Goal: Task Accomplishment & Management: Use online tool/utility

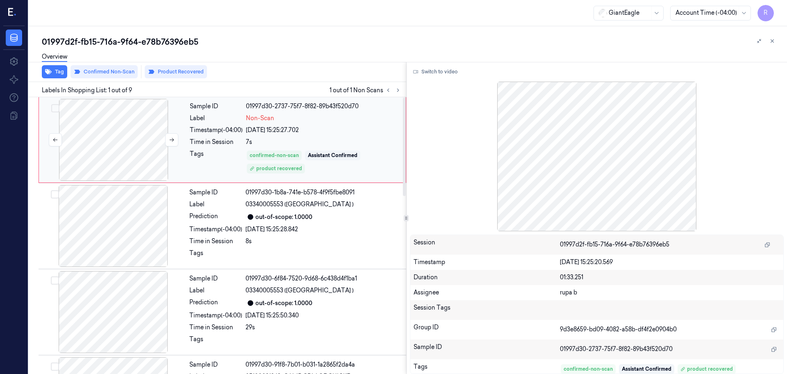
click at [138, 146] on div at bounding box center [114, 140] width 146 height 82
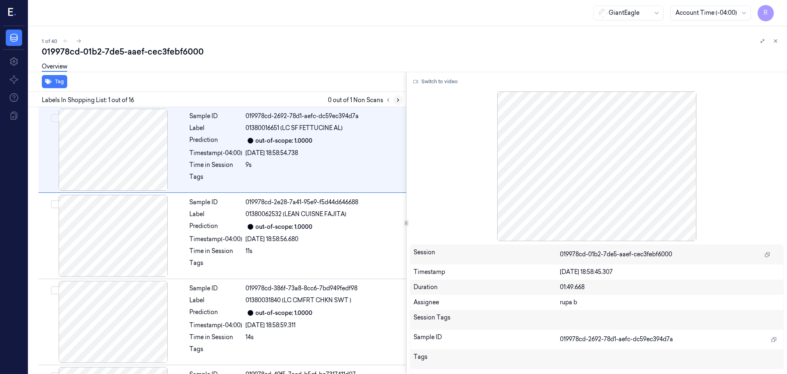
click at [394, 97] on button at bounding box center [398, 100] width 10 height 10
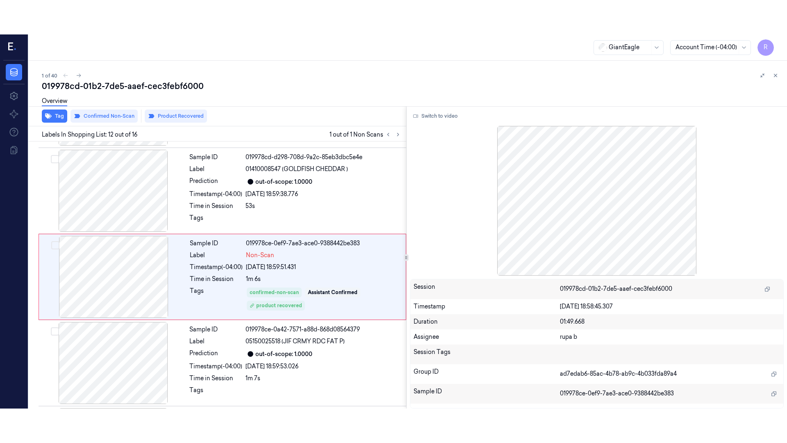
scroll to position [856, 0]
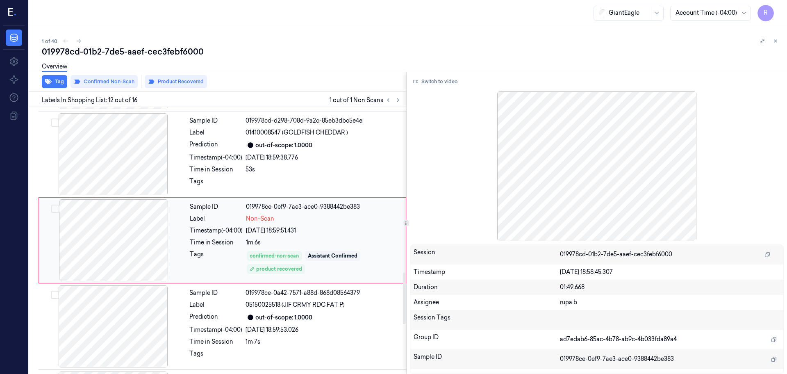
click at [115, 237] on div at bounding box center [114, 240] width 146 height 82
click at [426, 81] on button "Switch to video" at bounding box center [435, 81] width 51 height 13
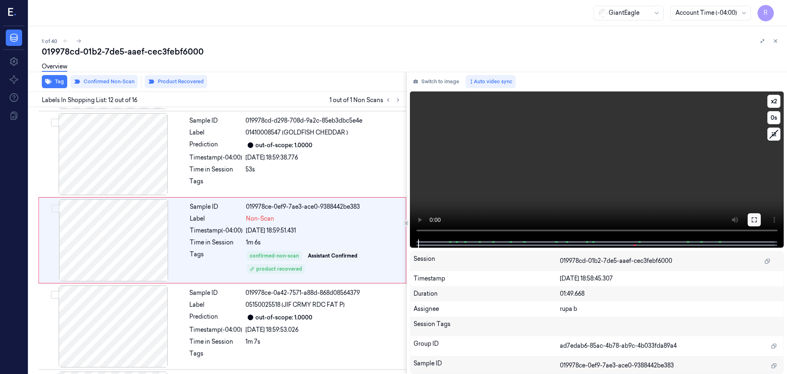
click at [751, 220] on button at bounding box center [754, 219] width 13 height 13
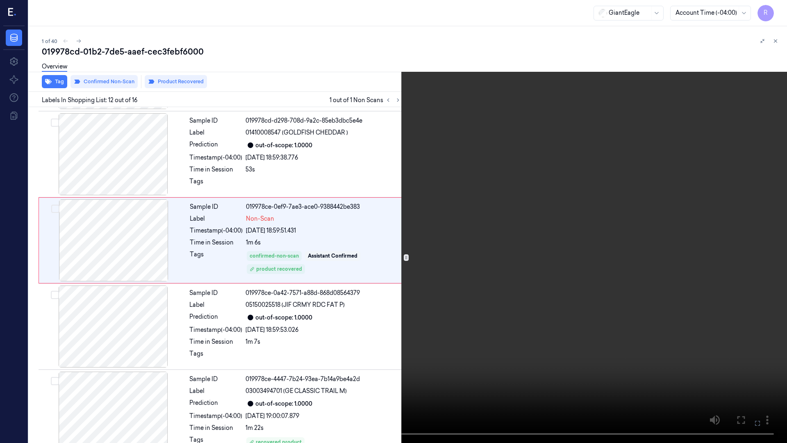
click at [681, 248] on video at bounding box center [393, 221] width 787 height 443
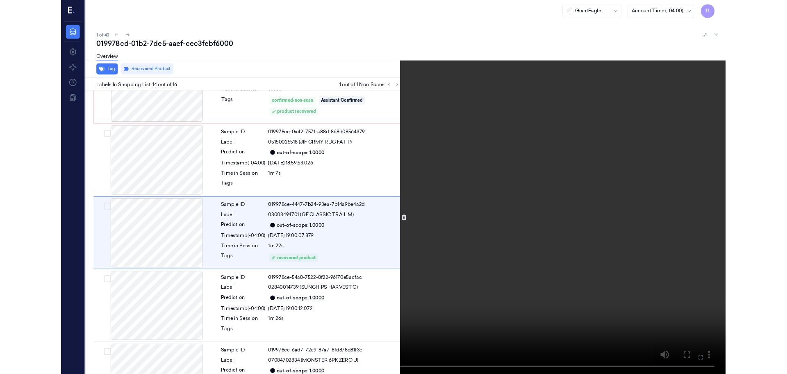
scroll to position [994, 0]
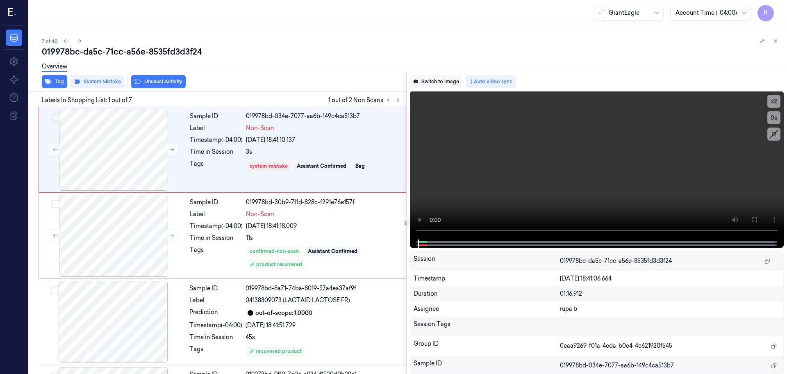
click at [449, 83] on button "Switch to image" at bounding box center [436, 81] width 52 height 13
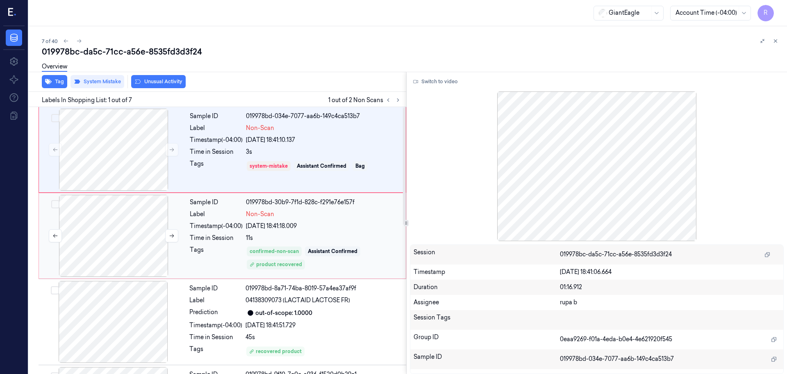
click at [112, 223] on div at bounding box center [114, 236] width 146 height 82
click at [133, 127] on div at bounding box center [114, 150] width 146 height 82
click at [58, 81] on button "Tag" at bounding box center [54, 81] width 25 height 13
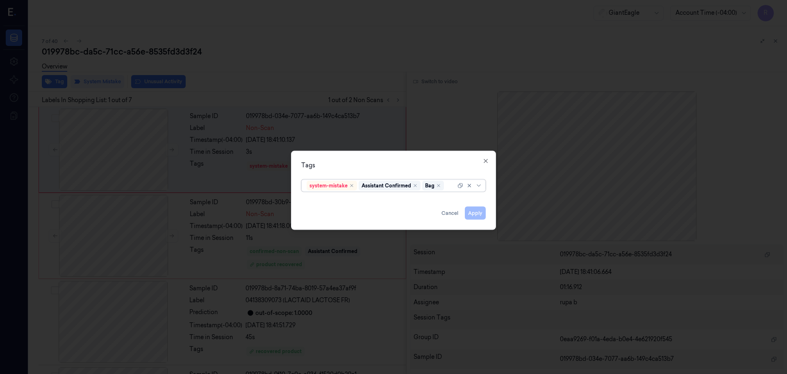
click at [350, 74] on div at bounding box center [393, 187] width 787 height 374
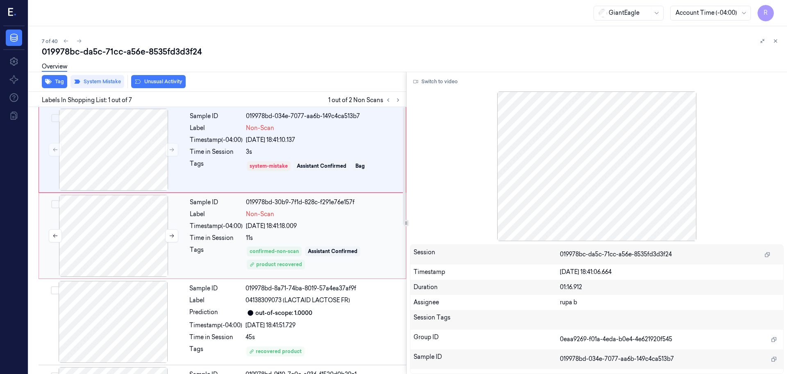
click at [123, 221] on div at bounding box center [114, 236] width 146 height 82
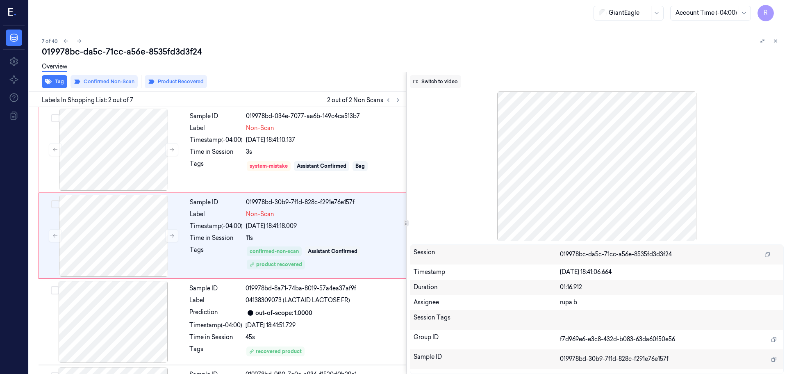
click at [439, 78] on button "Switch to video" at bounding box center [435, 81] width 51 height 13
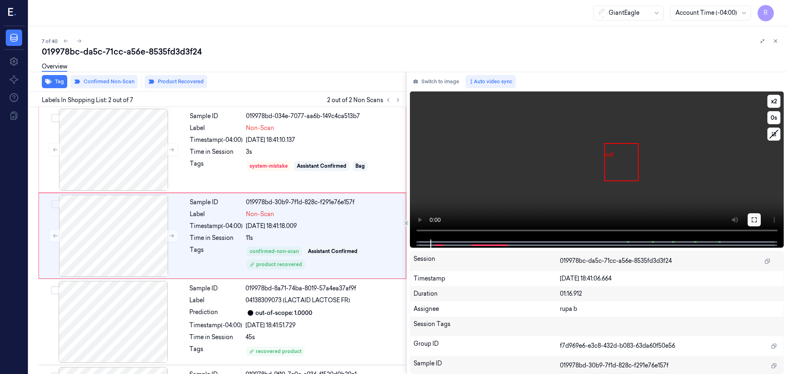
click at [756, 216] on icon at bounding box center [754, 219] width 7 height 7
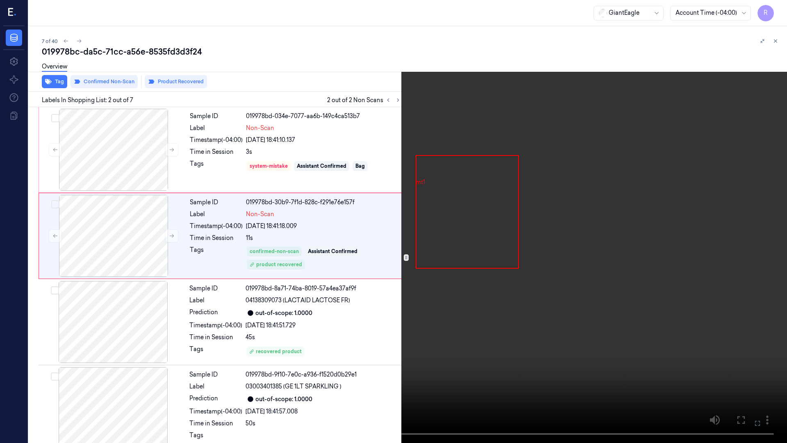
click at [376, 317] on video at bounding box center [393, 221] width 787 height 443
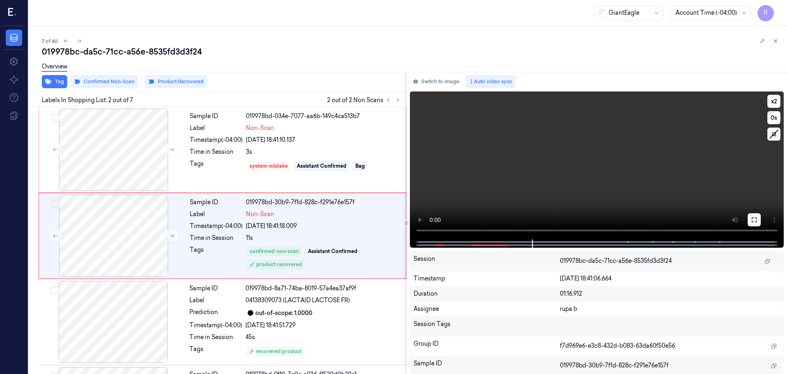
click at [749, 217] on button at bounding box center [754, 219] width 13 height 13
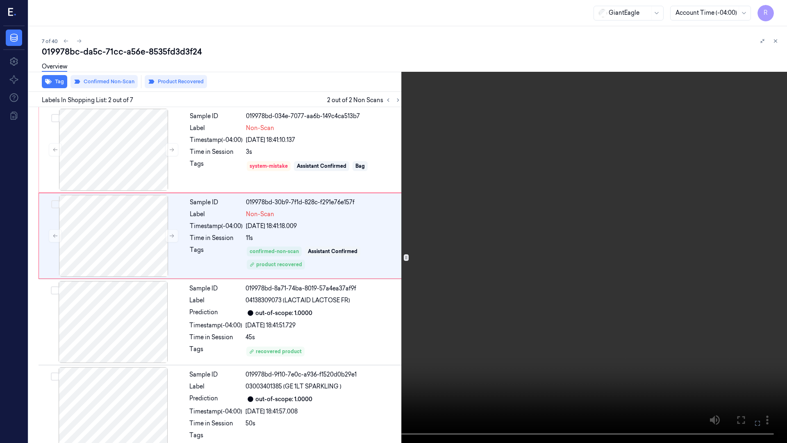
click at [749, 262] on video at bounding box center [393, 221] width 787 height 443
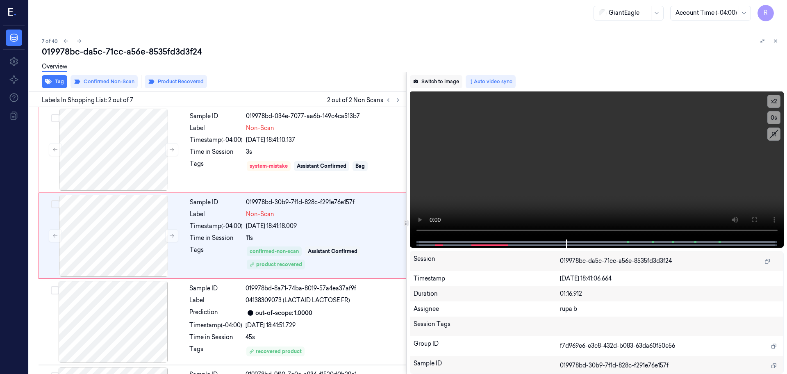
click at [430, 82] on button "Switch to image" at bounding box center [436, 81] width 52 height 13
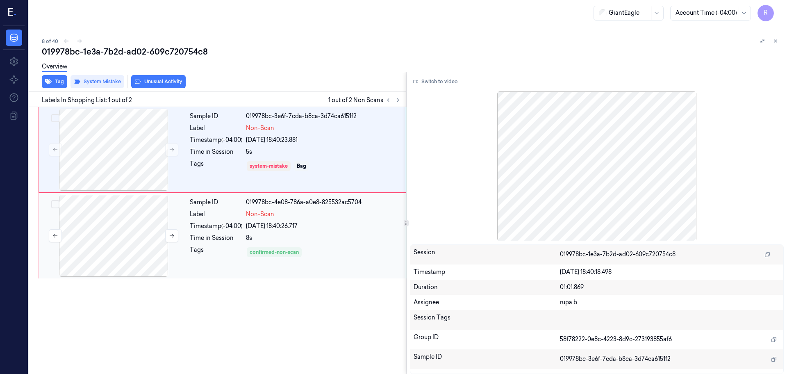
click at [107, 235] on div at bounding box center [114, 236] width 146 height 82
click at [120, 143] on div at bounding box center [114, 150] width 146 height 82
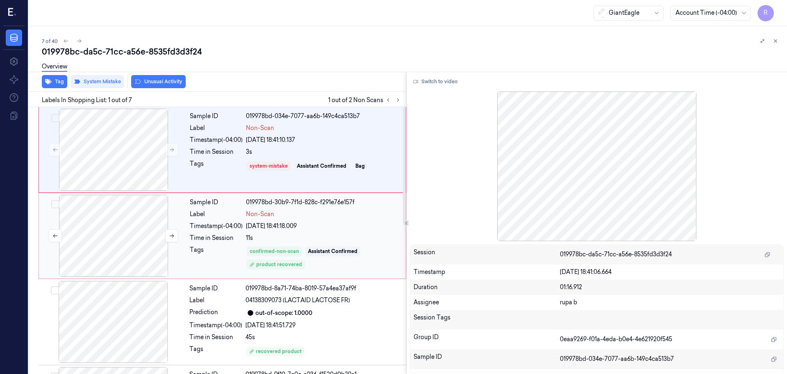
click at [142, 240] on div at bounding box center [114, 236] width 146 height 82
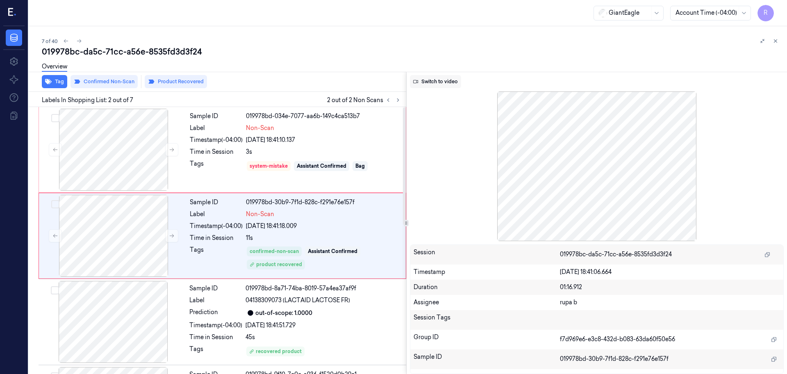
click at [442, 82] on button "Switch to video" at bounding box center [435, 81] width 51 height 13
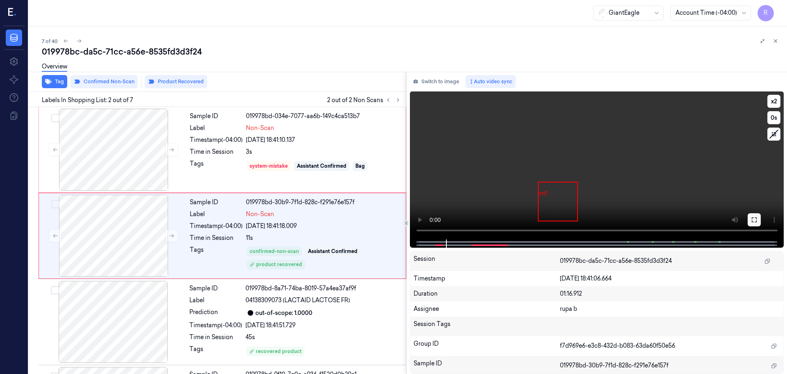
click at [753, 216] on icon at bounding box center [754, 219] width 7 height 7
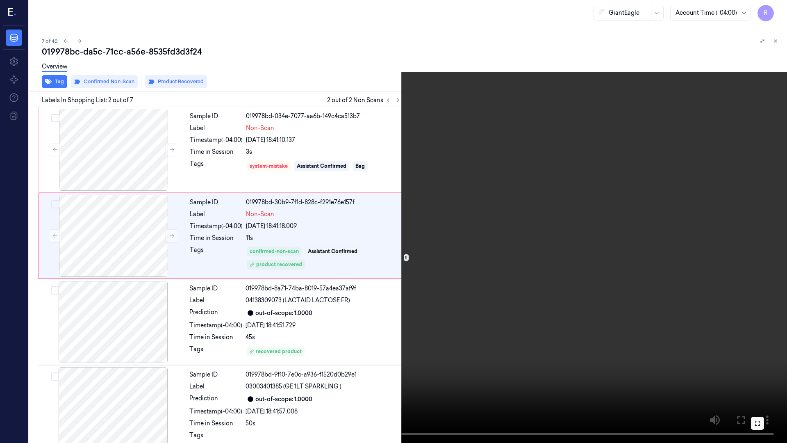
drag, startPoint x: 752, startPoint y: 261, endPoint x: 752, endPoint y: 216, distance: 45.1
click at [752, 261] on video at bounding box center [393, 221] width 787 height 443
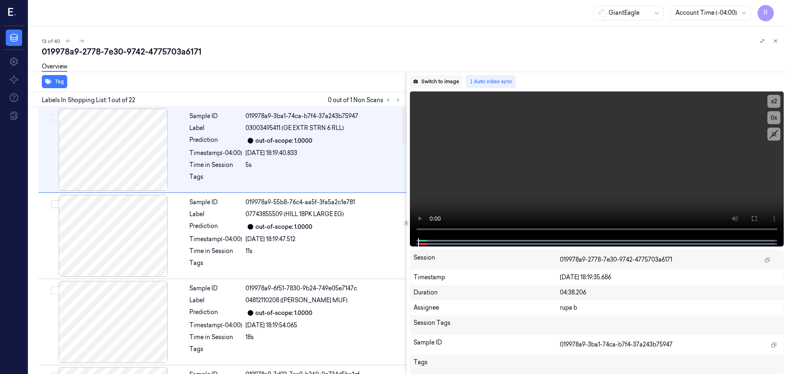
click at [429, 82] on button "Switch to image" at bounding box center [436, 81] width 52 height 13
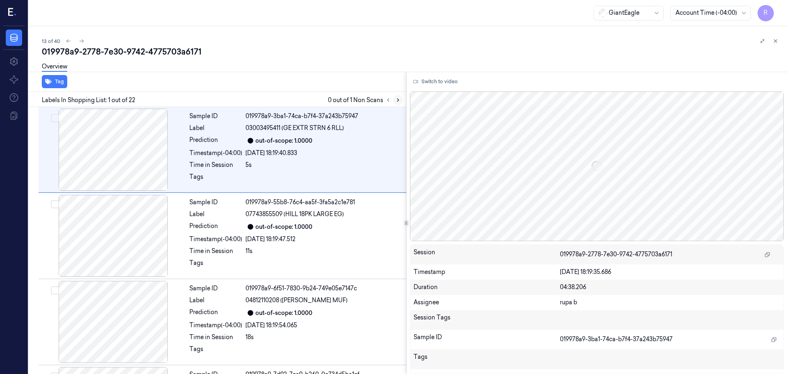
click at [396, 99] on icon at bounding box center [398, 100] width 6 height 6
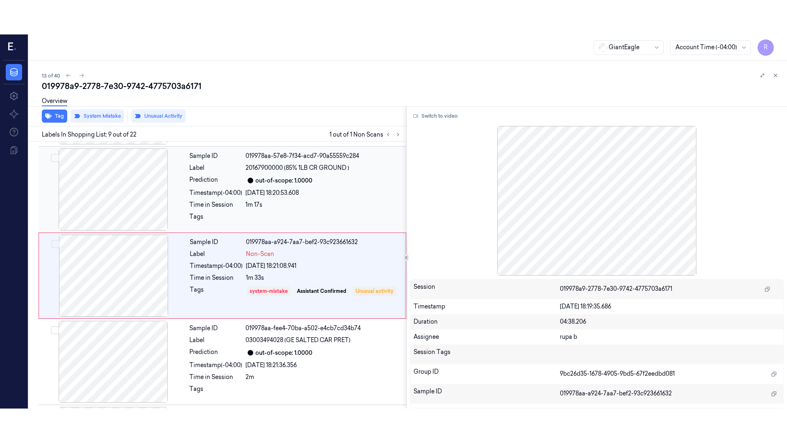
scroll to position [598, 0]
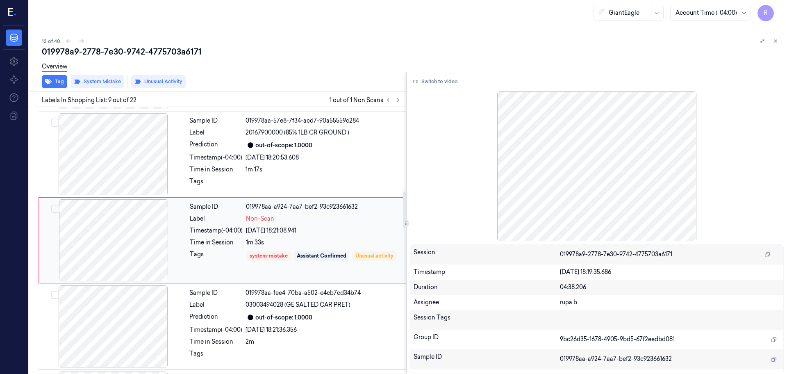
click at [102, 248] on div at bounding box center [114, 240] width 146 height 82
click at [446, 83] on button "Switch to video" at bounding box center [435, 81] width 51 height 13
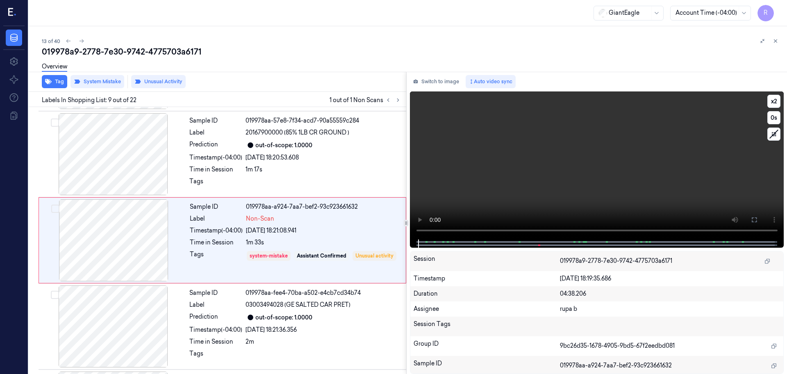
drag, startPoint x: 753, startPoint y: 217, endPoint x: 753, endPoint y: 262, distance: 44.7
click at [753, 217] on icon at bounding box center [754, 219] width 7 height 7
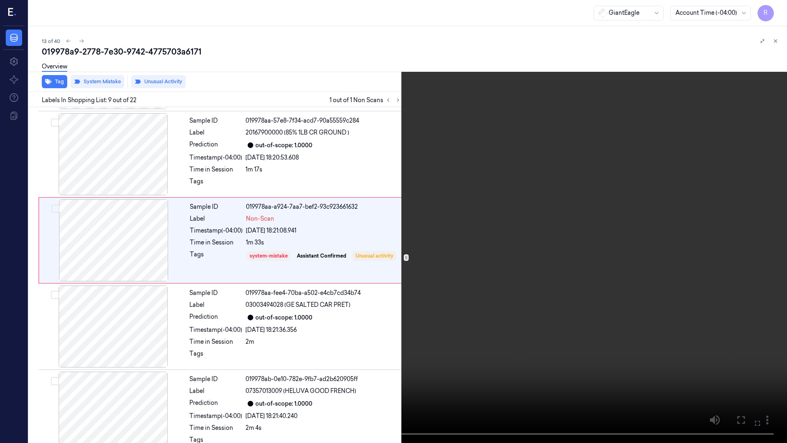
click at [749, 254] on video at bounding box center [393, 221] width 787 height 443
click at [575, 218] on video at bounding box center [393, 221] width 787 height 443
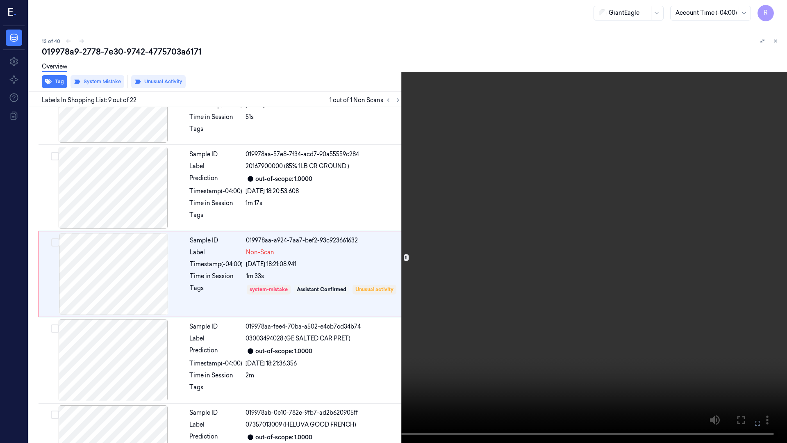
scroll to position [564, 0]
click at [774, 10] on button "x 2" at bounding box center [777, 9] width 13 height 13
click at [774, 10] on button "x 4" at bounding box center [777, 9] width 13 height 13
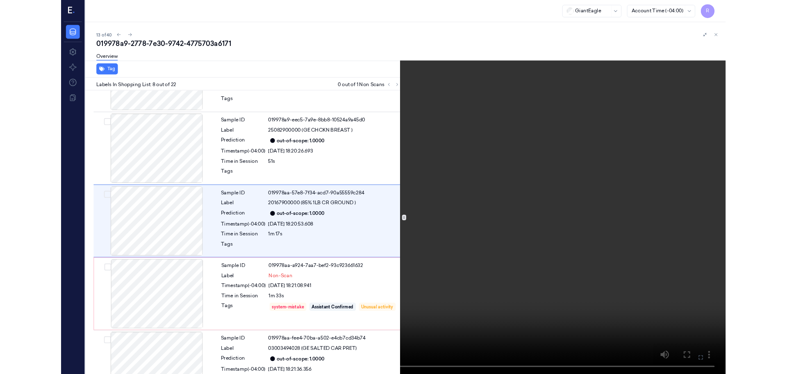
scroll to position [478, 0]
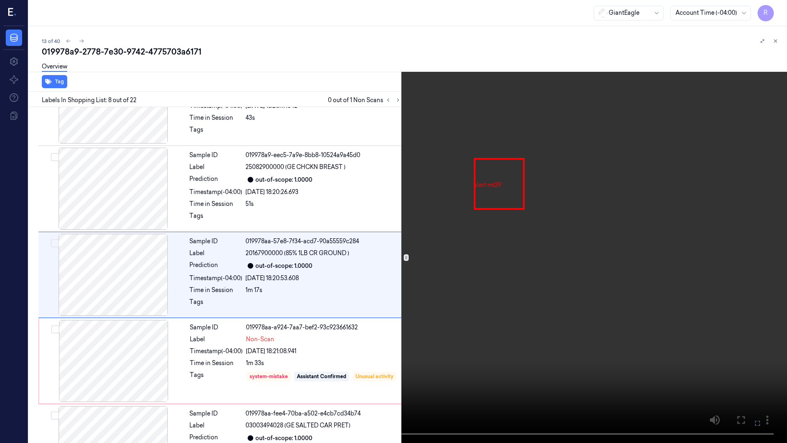
click at [400, 300] on video at bounding box center [393, 221] width 787 height 443
click at [330, 240] on video at bounding box center [393, 221] width 787 height 443
click at [333, 241] on video at bounding box center [393, 221] width 787 height 443
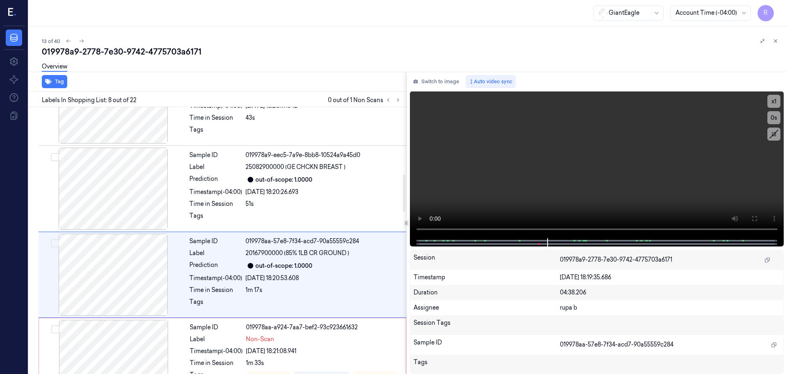
scroll to position [512, 0]
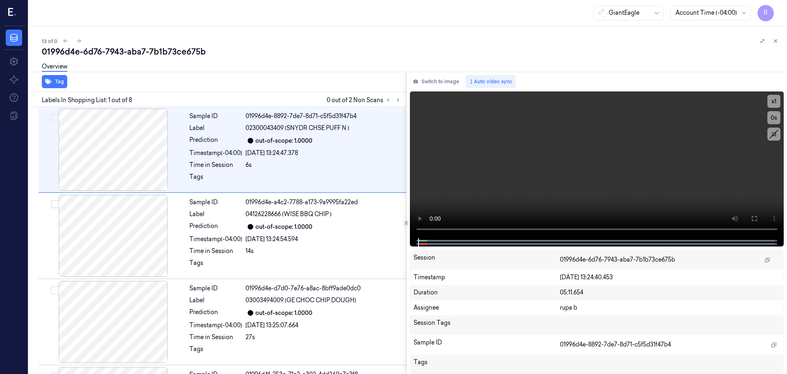
click at [451, 89] on div "Switch to image Auto video sync x 1 0 s Session 01996d4e-6d76-7943-aba7-7b1b73c…" at bounding box center [597, 223] width 381 height 302
click at [443, 80] on button "Switch to image" at bounding box center [436, 81] width 52 height 13
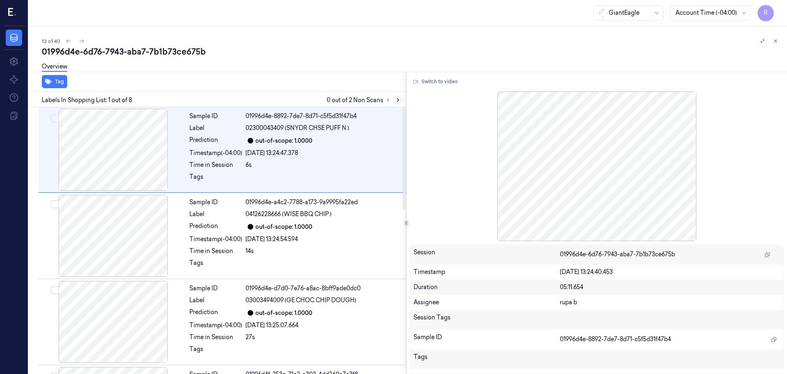
click at [399, 100] on icon at bounding box center [398, 100] width 6 height 6
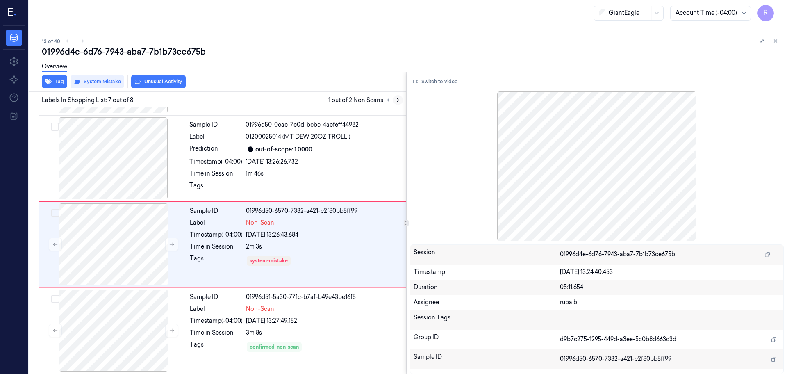
scroll to position [424, 0]
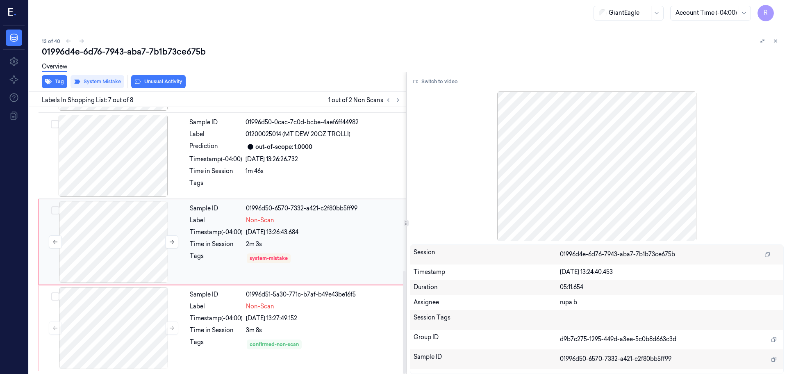
click at [126, 248] on div at bounding box center [114, 242] width 146 height 82
click at [131, 166] on div at bounding box center [113, 156] width 146 height 82
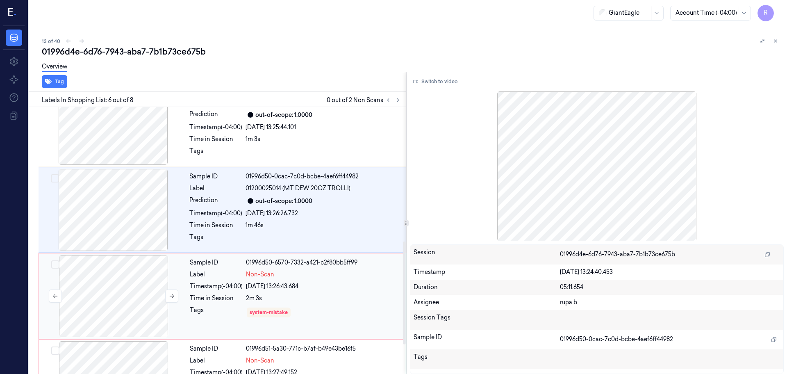
scroll to position [391, 0]
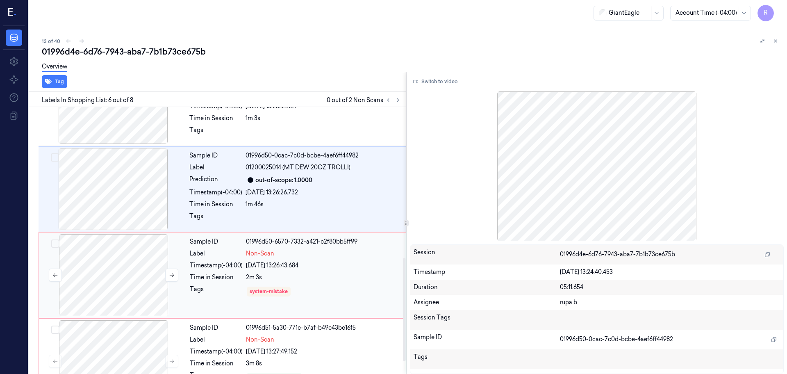
click at [129, 276] on div at bounding box center [114, 275] width 146 height 82
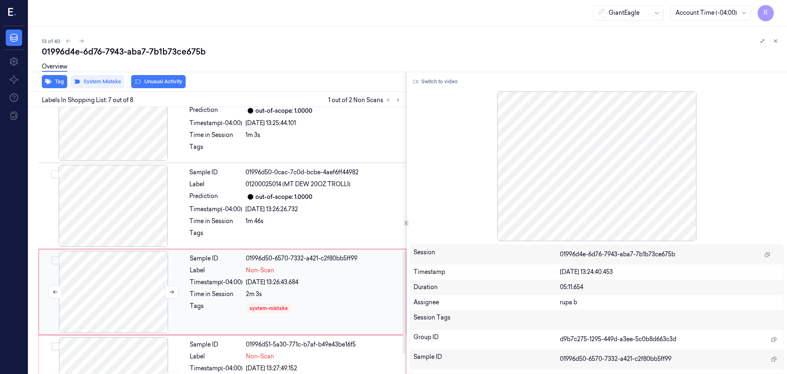
scroll to position [373, 0]
click at [400, 101] on icon at bounding box center [398, 100] width 6 height 6
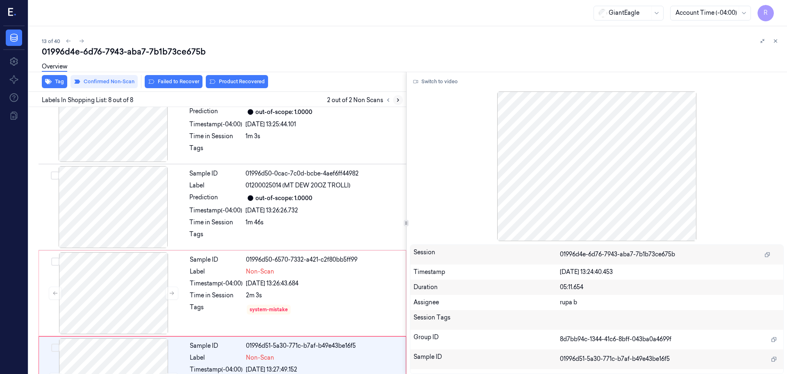
scroll to position [424, 0]
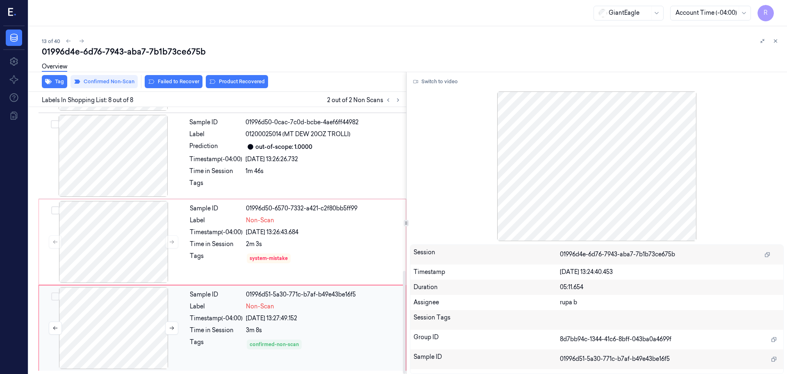
click at [114, 344] on div at bounding box center [114, 328] width 146 height 82
click at [385, 103] on button at bounding box center [388, 100] width 10 height 10
click at [139, 262] on div at bounding box center [114, 242] width 146 height 82
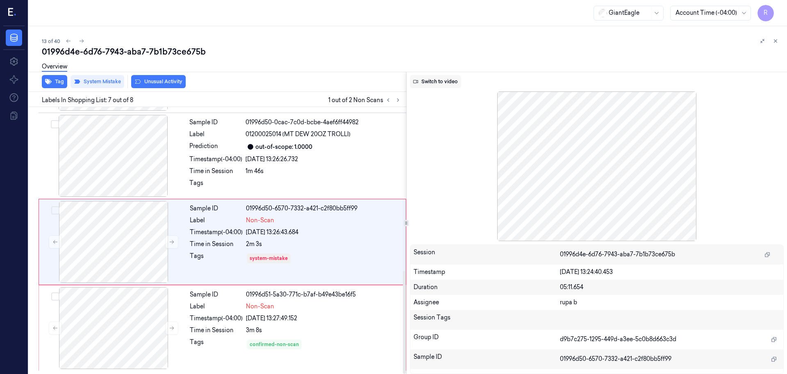
click at [441, 76] on button "Switch to video" at bounding box center [435, 81] width 51 height 13
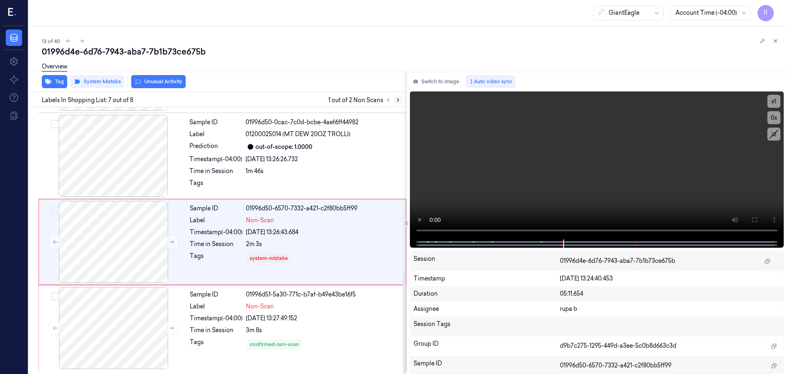
click at [399, 103] on button at bounding box center [398, 100] width 10 height 10
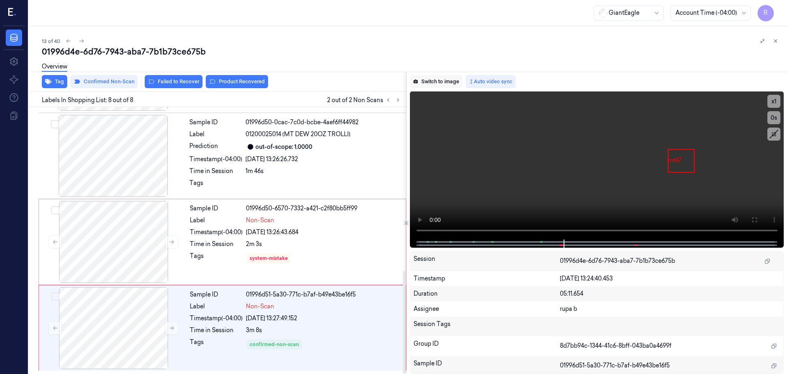
click at [453, 82] on button "Switch to image" at bounding box center [436, 81] width 52 height 13
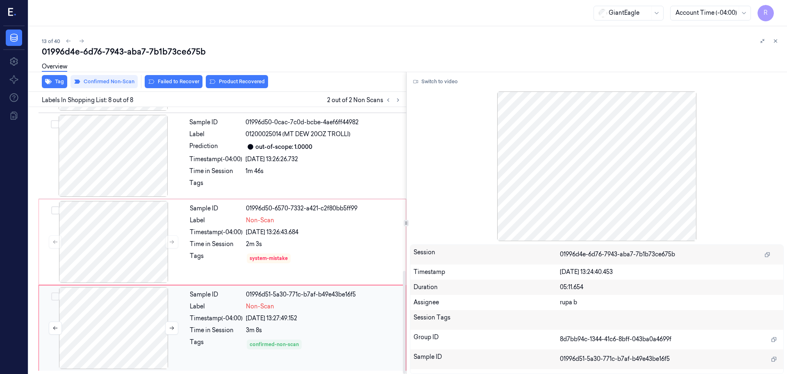
click at [138, 326] on div at bounding box center [114, 328] width 146 height 82
click at [456, 82] on button "Switch to video" at bounding box center [435, 81] width 51 height 13
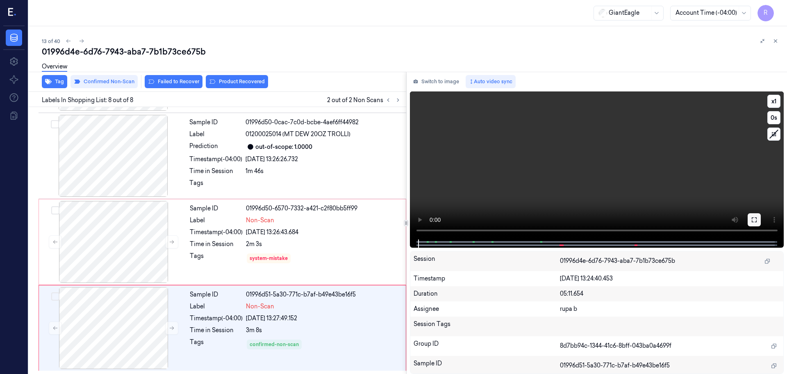
click at [757, 219] on icon at bounding box center [754, 219] width 7 height 7
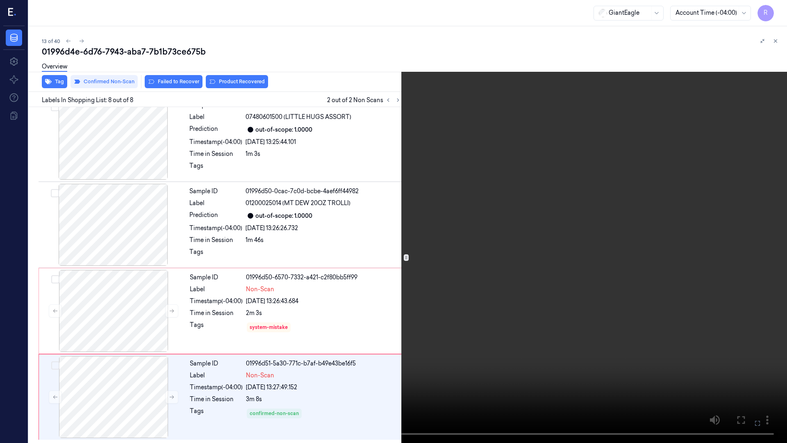
click at [753, 256] on video at bounding box center [393, 221] width 787 height 443
click at [778, 11] on button "x 1" at bounding box center [777, 9] width 13 height 13
click at [514, 232] on video at bounding box center [393, 221] width 787 height 443
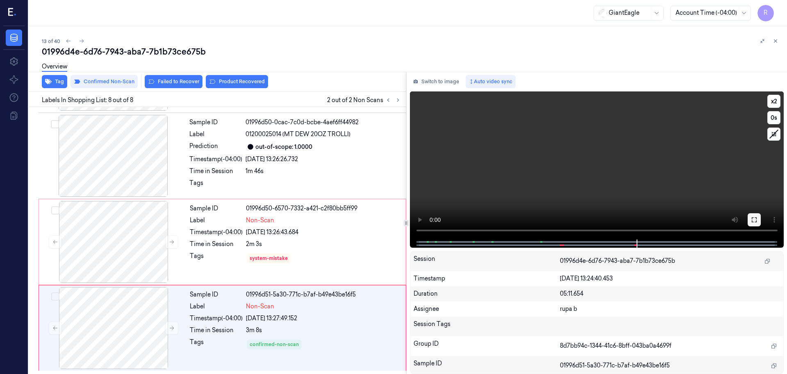
click at [749, 222] on button at bounding box center [754, 219] width 13 height 13
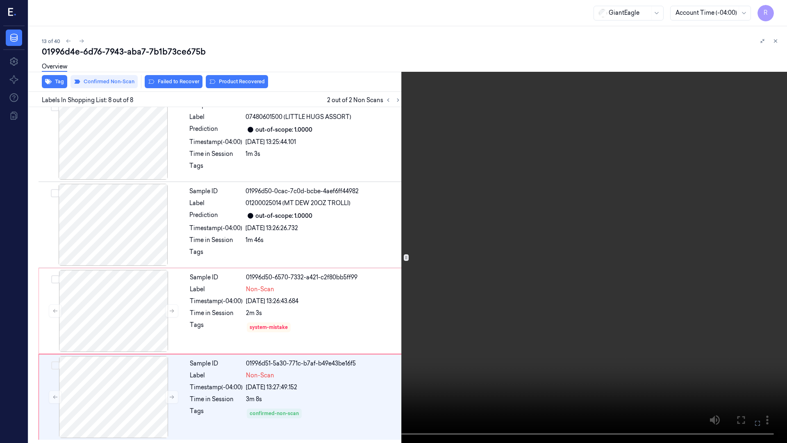
click at [739, 258] on video at bounding box center [393, 221] width 787 height 443
click at [502, 164] on video at bounding box center [393, 221] width 787 height 443
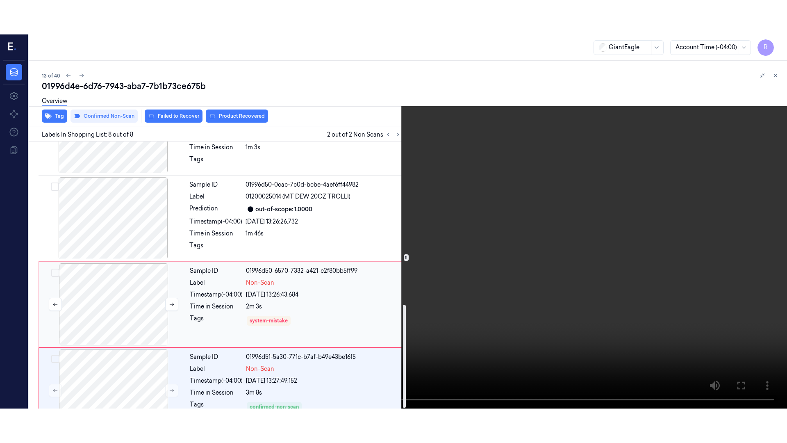
scroll to position [424, 0]
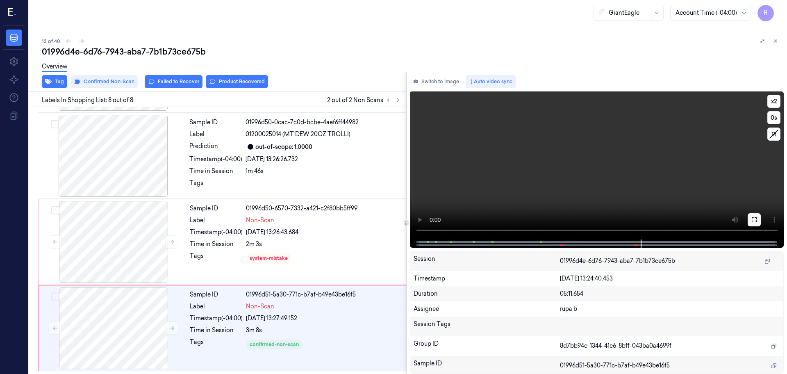
click at [751, 223] on button at bounding box center [754, 219] width 13 height 13
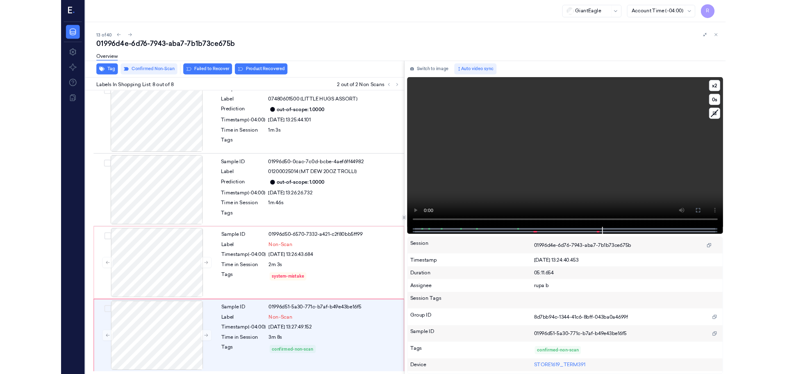
scroll to position [355, 0]
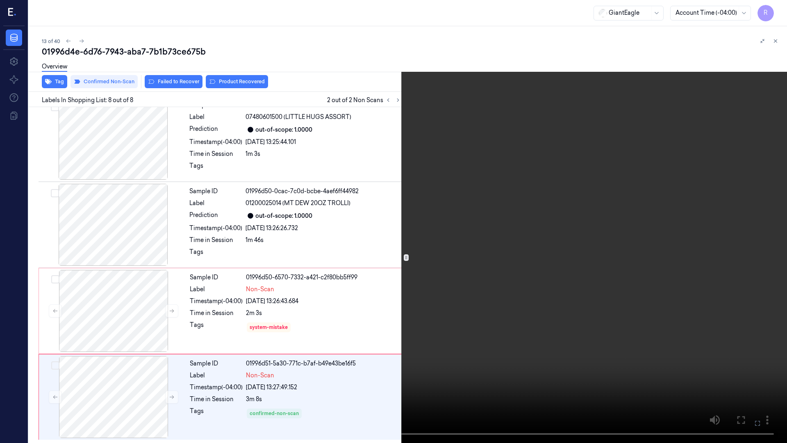
click at [753, 266] on video at bounding box center [393, 221] width 787 height 443
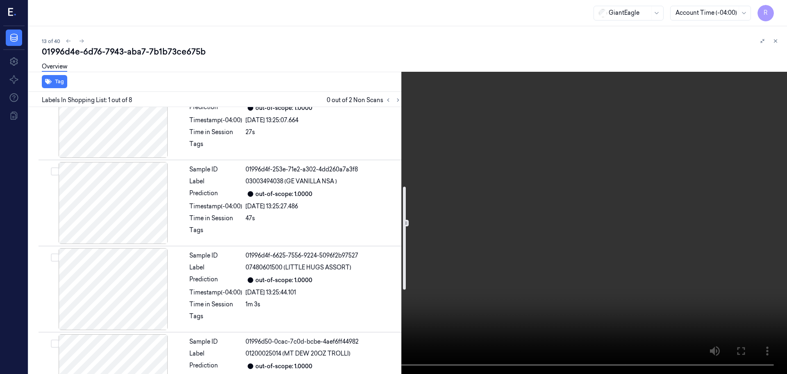
scroll to position [359, 0]
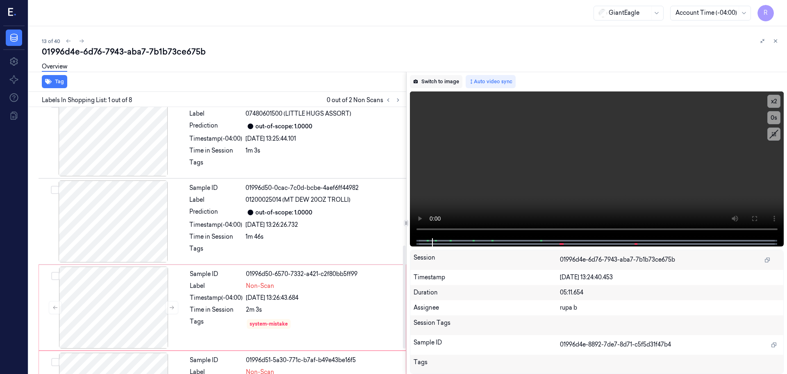
click at [446, 82] on button "Switch to image" at bounding box center [436, 81] width 52 height 13
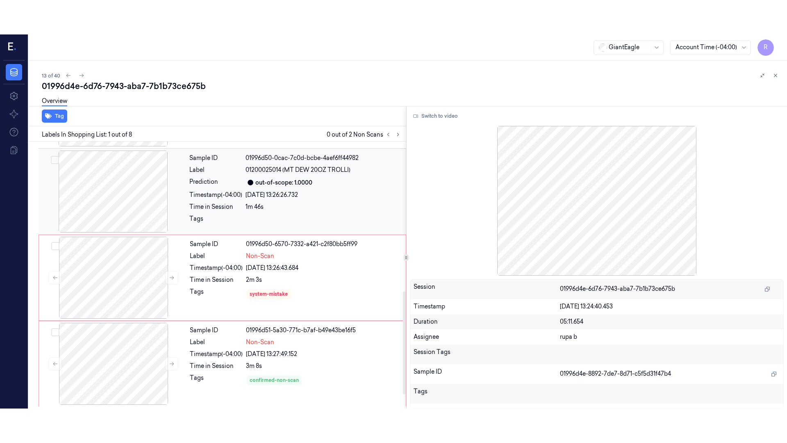
scroll to position [424, 0]
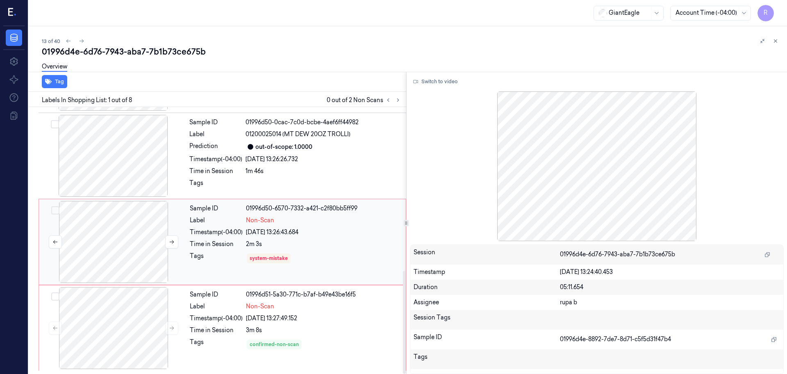
click at [141, 254] on div at bounding box center [114, 242] width 146 height 82
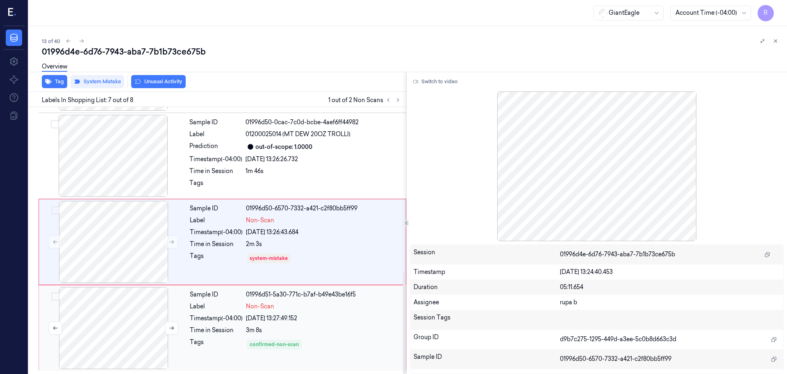
click at [127, 334] on div at bounding box center [114, 328] width 146 height 82
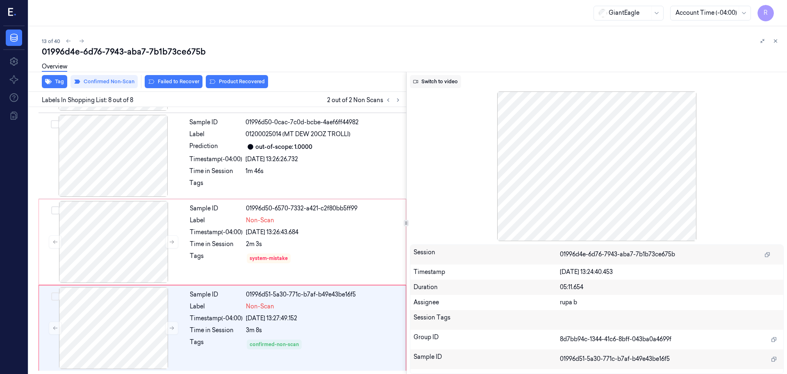
click at [439, 84] on button "Switch to video" at bounding box center [435, 81] width 51 height 13
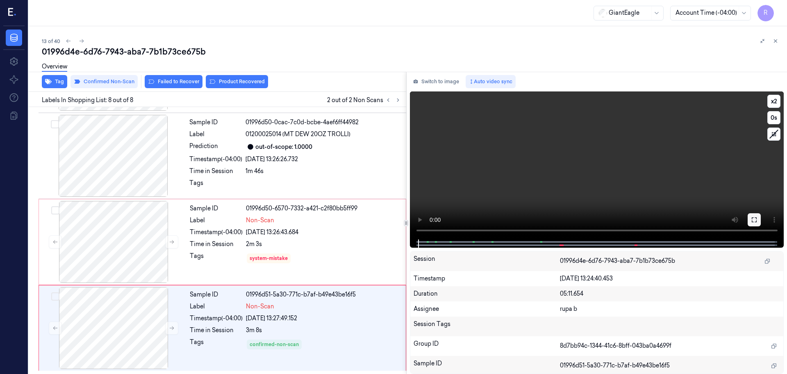
click at [752, 218] on icon at bounding box center [754, 219] width 5 height 5
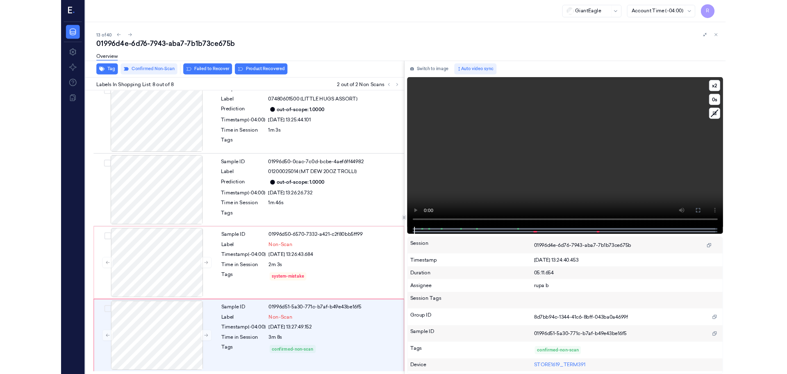
scroll to position [355, 0]
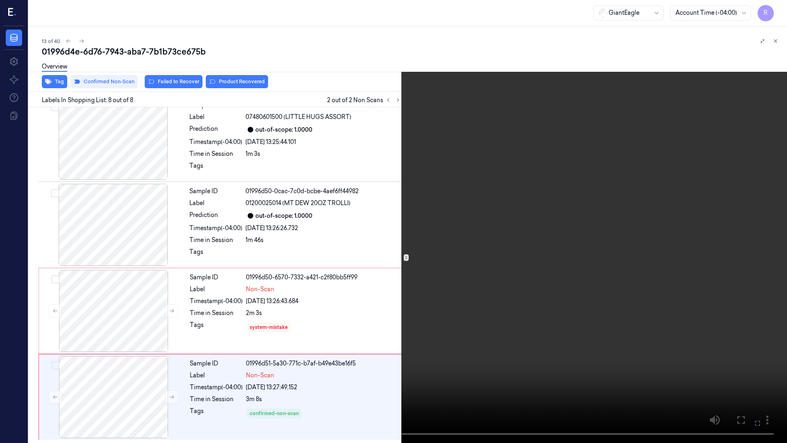
click at [747, 252] on video at bounding box center [393, 221] width 787 height 443
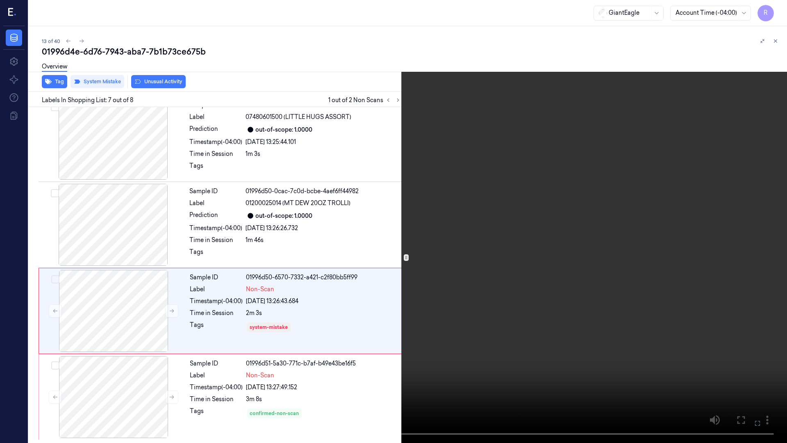
click at [360, 280] on video at bounding box center [393, 221] width 787 height 443
click at [779, 12] on button "x 2" at bounding box center [777, 9] width 13 height 13
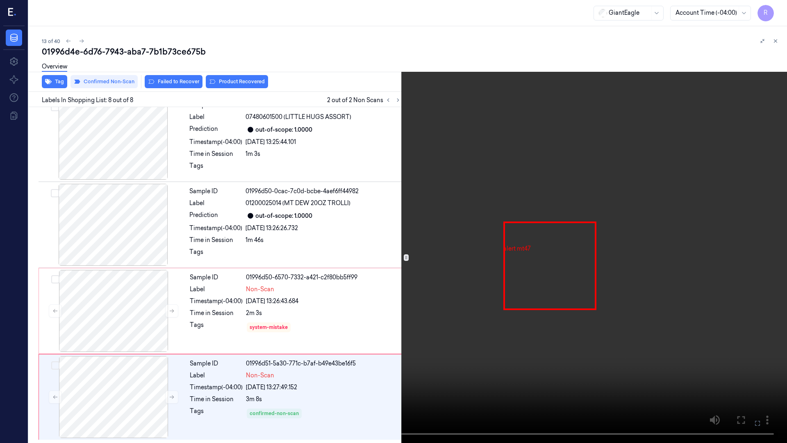
click at [484, 223] on video at bounding box center [393, 221] width 787 height 443
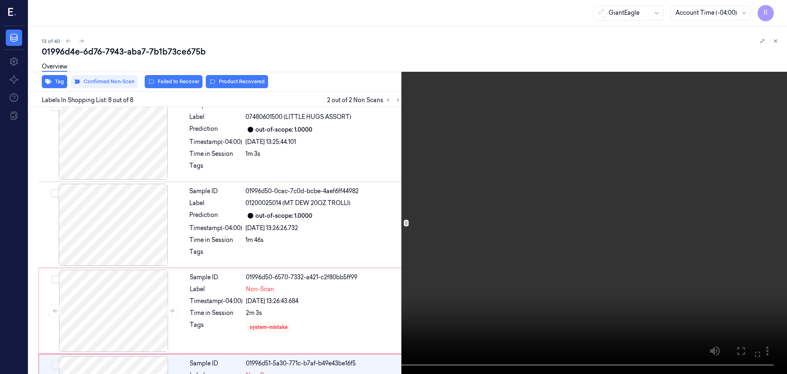
scroll to position [424, 0]
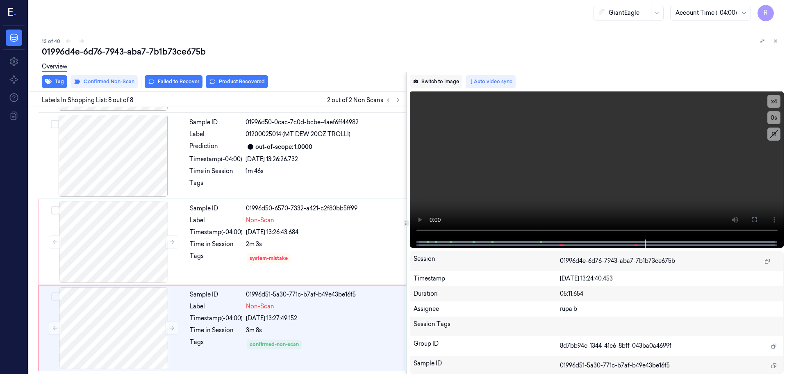
click at [438, 81] on button "Switch to image" at bounding box center [436, 81] width 52 height 13
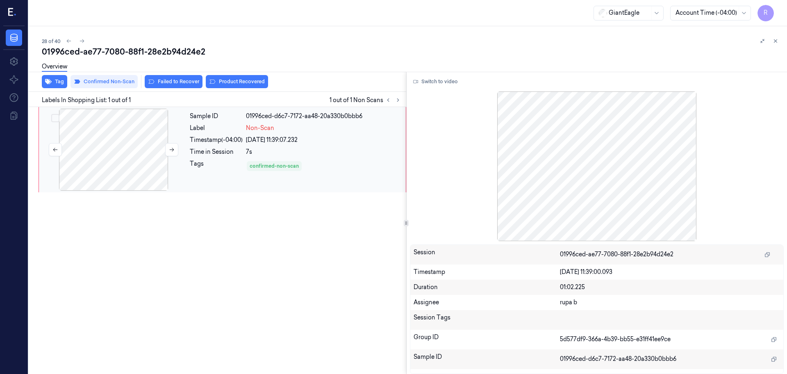
click at [118, 171] on div at bounding box center [114, 150] width 146 height 82
click at [430, 80] on button "Switch to video" at bounding box center [435, 81] width 51 height 13
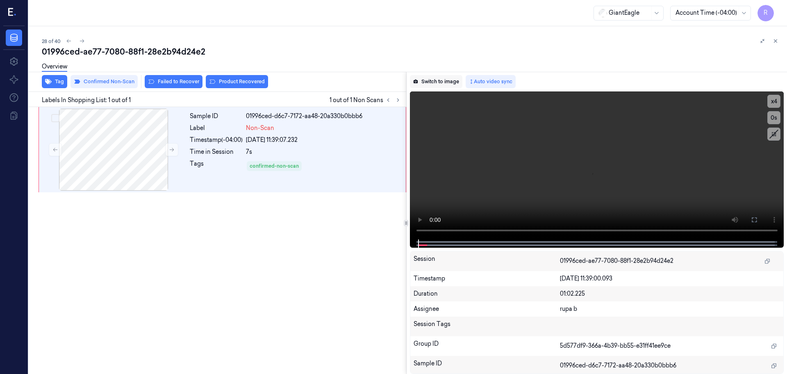
click at [436, 81] on button "Switch to image" at bounding box center [436, 81] width 52 height 13
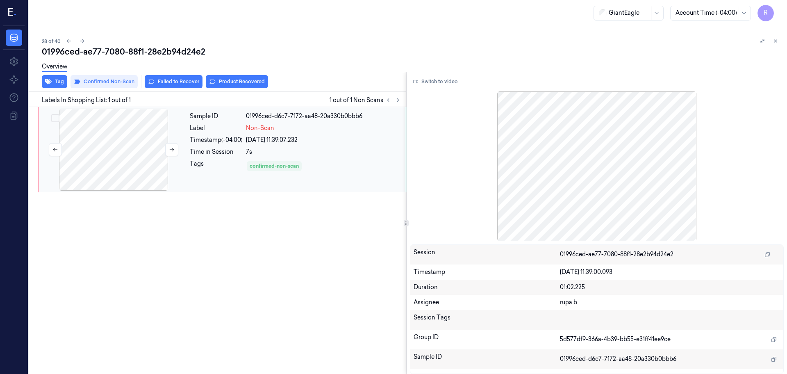
click at [111, 147] on div at bounding box center [114, 150] width 146 height 82
click at [177, 148] on button at bounding box center [171, 149] width 13 height 13
click at [451, 83] on button "Switch to video" at bounding box center [435, 81] width 51 height 13
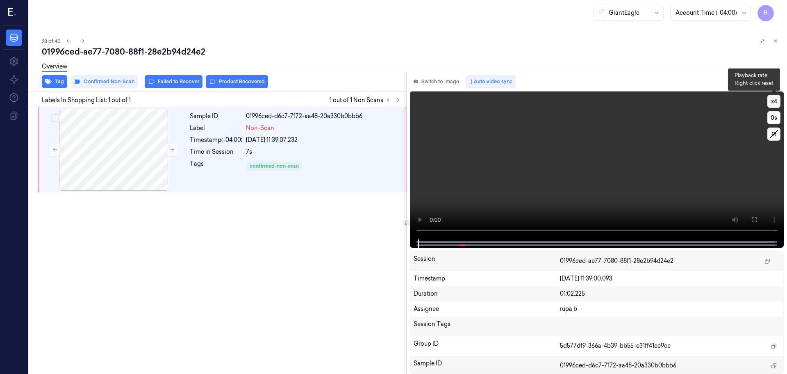
click at [774, 105] on button "x 4" at bounding box center [773, 101] width 13 height 13
click at [774, 105] on button "x 1" at bounding box center [773, 101] width 13 height 13
click at [755, 223] on button at bounding box center [754, 219] width 13 height 13
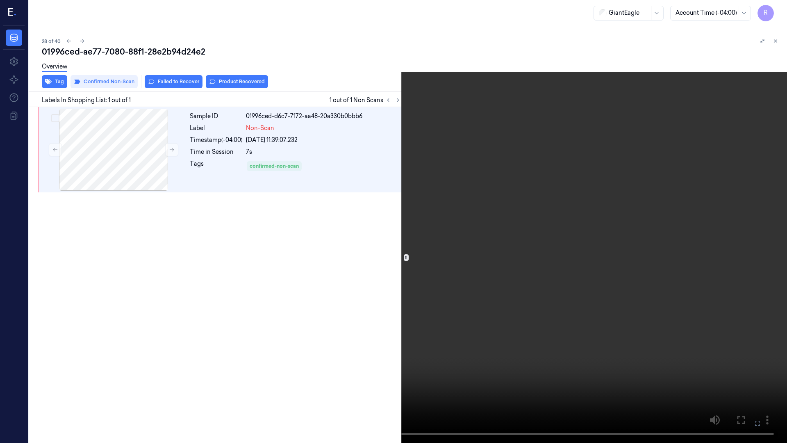
click at [739, 261] on video at bounding box center [393, 221] width 787 height 443
click at [542, 142] on video at bounding box center [393, 221] width 787 height 443
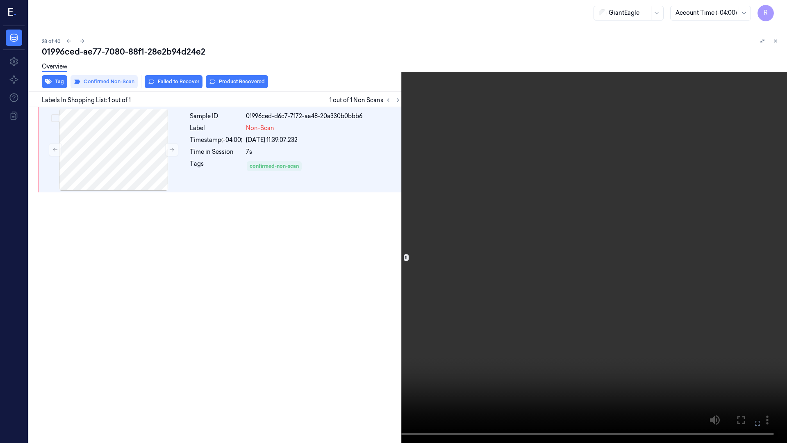
click at [542, 142] on video at bounding box center [393, 221] width 787 height 443
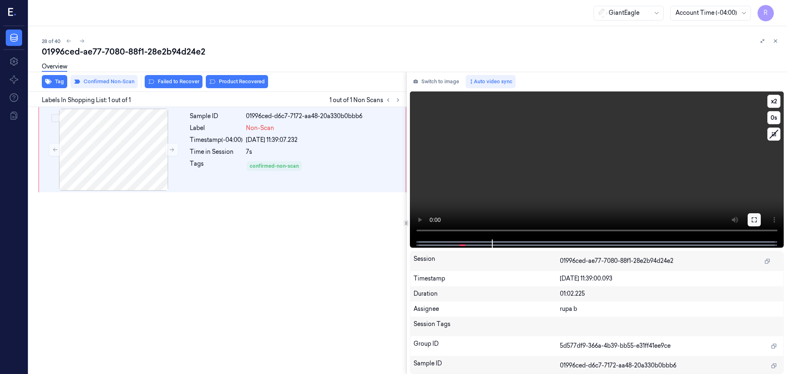
click at [755, 221] on icon at bounding box center [754, 219] width 5 height 5
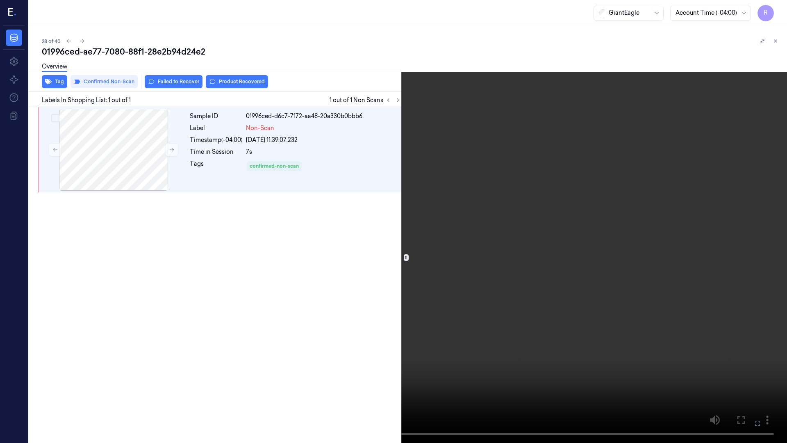
click at [754, 266] on video at bounding box center [393, 221] width 787 height 443
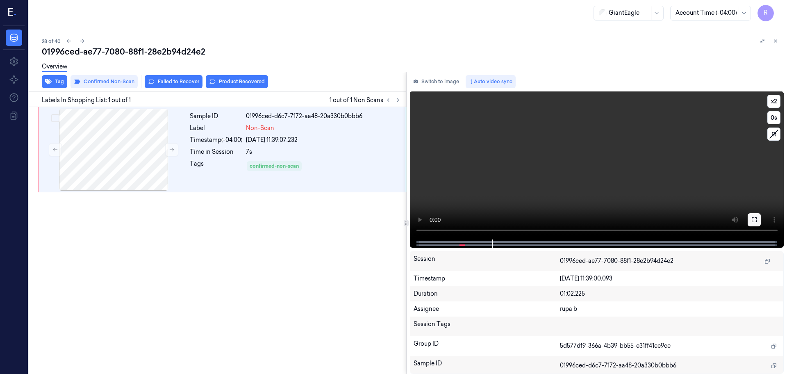
click at [753, 220] on icon at bounding box center [754, 219] width 7 height 7
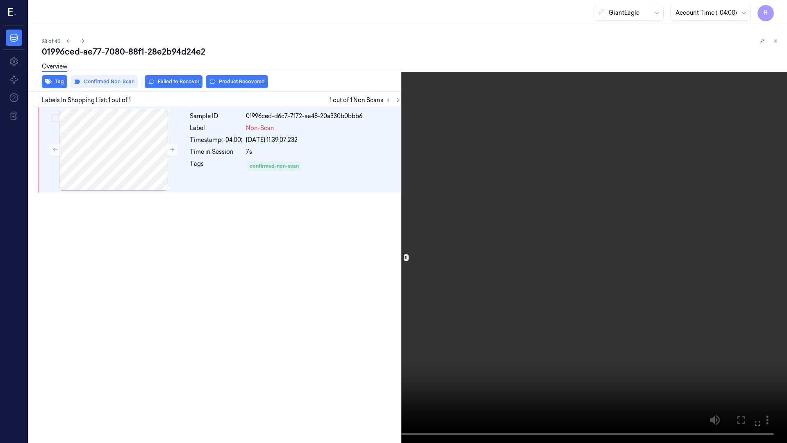
click at [747, 257] on video at bounding box center [393, 221] width 787 height 443
click at [774, 13] on button "x 2" at bounding box center [777, 9] width 13 height 13
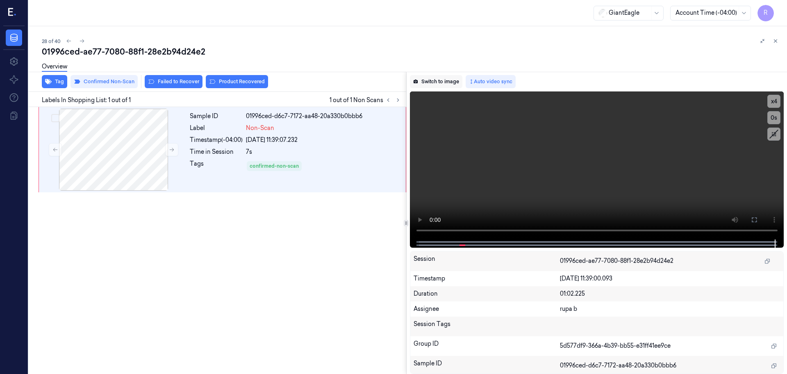
click at [429, 78] on button "Switch to image" at bounding box center [436, 81] width 52 height 13
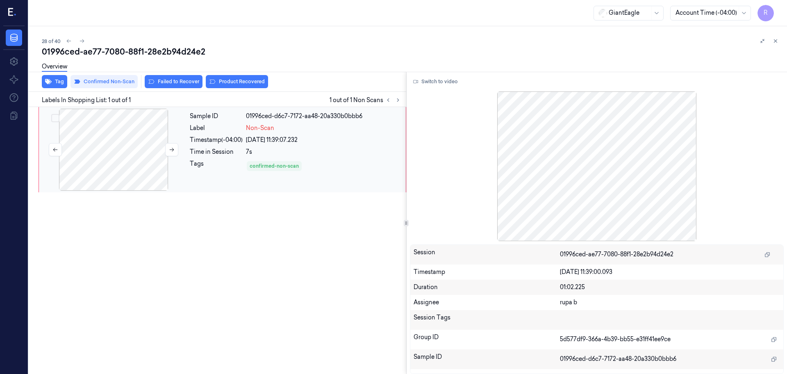
click at [104, 125] on div at bounding box center [114, 150] width 146 height 82
click at [433, 85] on button "Switch to video" at bounding box center [435, 81] width 51 height 13
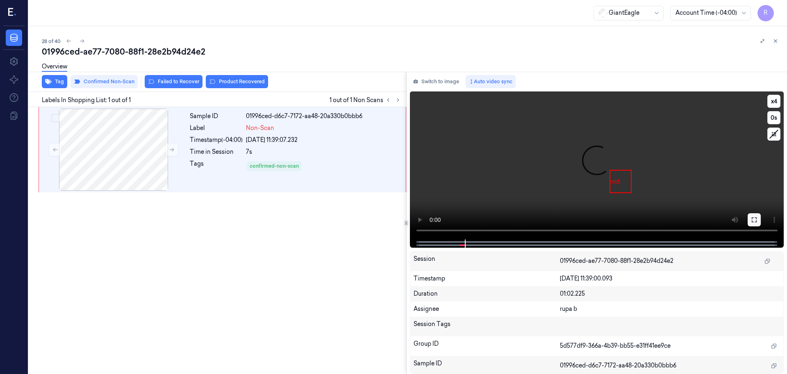
click at [760, 221] on button at bounding box center [754, 219] width 13 height 13
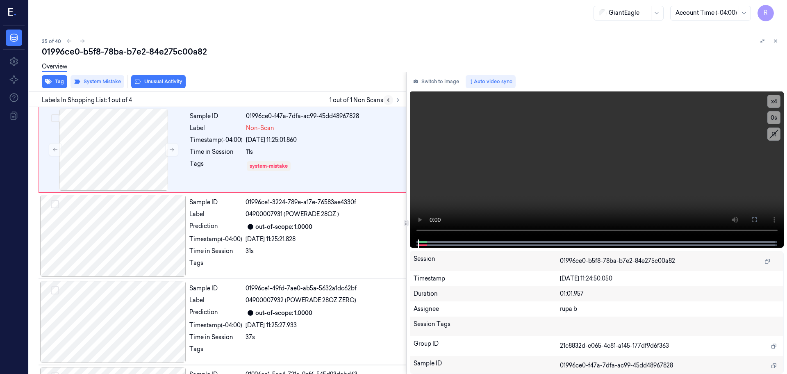
drag, startPoint x: 437, startPoint y: 77, endPoint x: 393, endPoint y: 101, distance: 50.5
click at [437, 76] on button "Switch to image" at bounding box center [436, 81] width 52 height 13
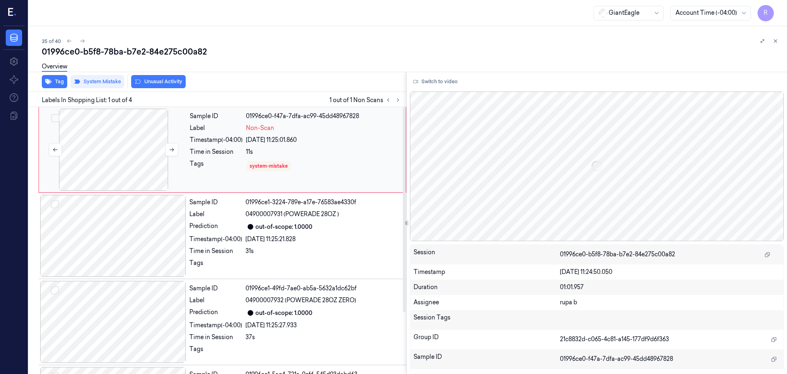
click at [79, 140] on div at bounding box center [114, 150] width 146 height 82
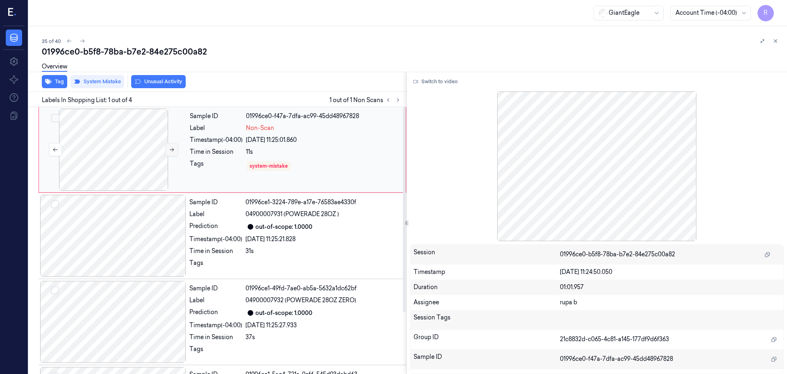
click at [174, 152] on icon at bounding box center [172, 150] width 6 height 6
click at [173, 151] on icon at bounding box center [172, 150] width 6 height 6
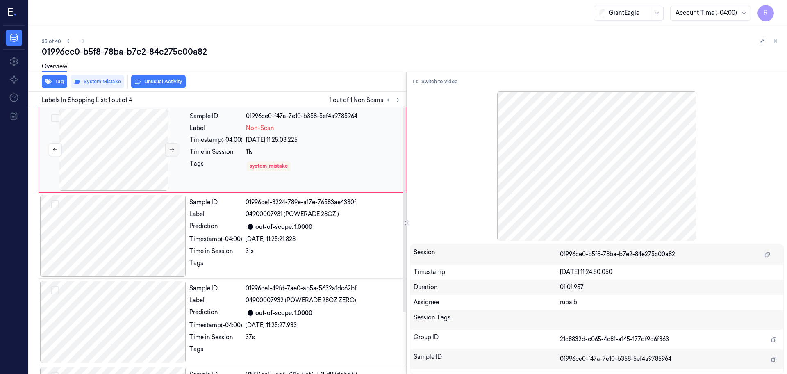
click at [173, 151] on icon at bounding box center [172, 150] width 6 height 6
click at [123, 148] on div at bounding box center [114, 150] width 146 height 82
click at [108, 166] on div at bounding box center [114, 150] width 146 height 82
click at [434, 81] on button "Switch to video" at bounding box center [435, 81] width 51 height 13
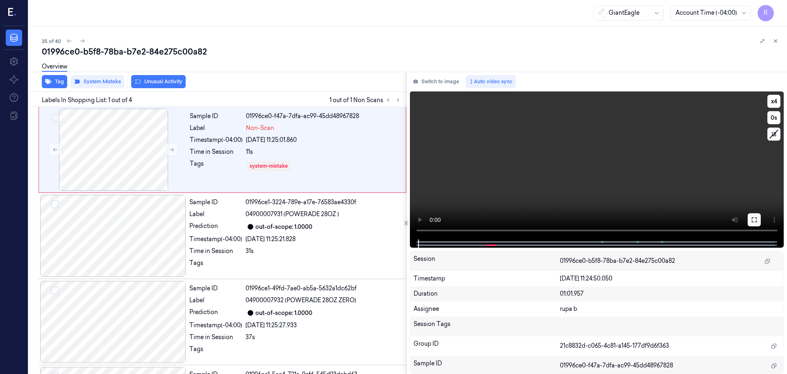
click at [753, 223] on icon at bounding box center [754, 219] width 7 height 7
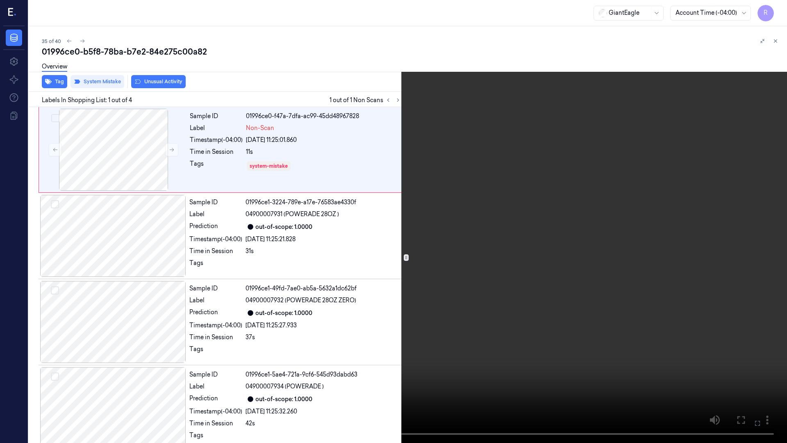
click at [667, 267] on video at bounding box center [393, 221] width 787 height 443
click at [778, 9] on button "x 4" at bounding box center [777, 9] width 13 height 13
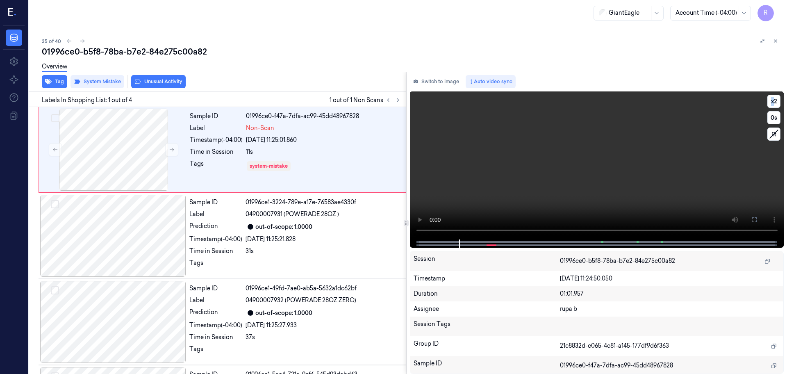
click at [756, 219] on icon at bounding box center [754, 219] width 7 height 7
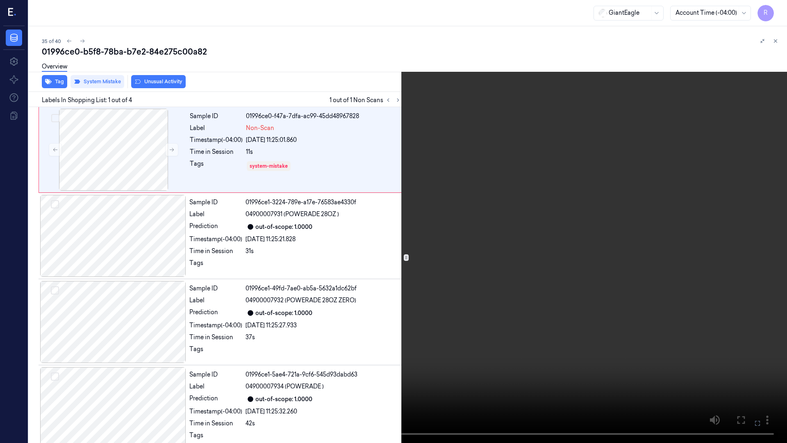
click at [503, 258] on video at bounding box center [393, 221] width 787 height 443
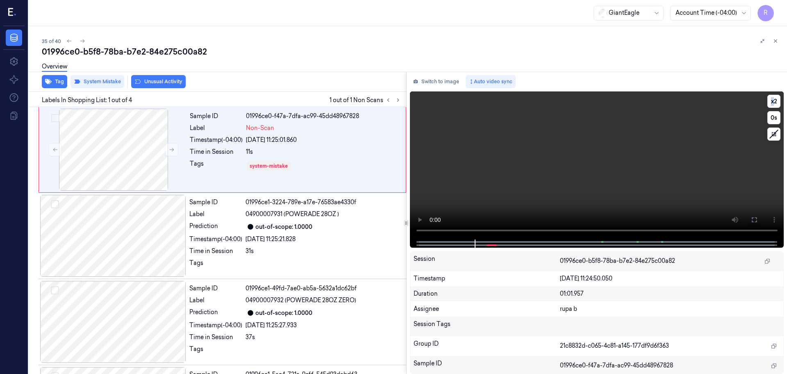
drag, startPoint x: 754, startPoint y: 221, endPoint x: 753, endPoint y: 266, distance: 44.7
click at [753, 221] on icon at bounding box center [754, 219] width 7 height 7
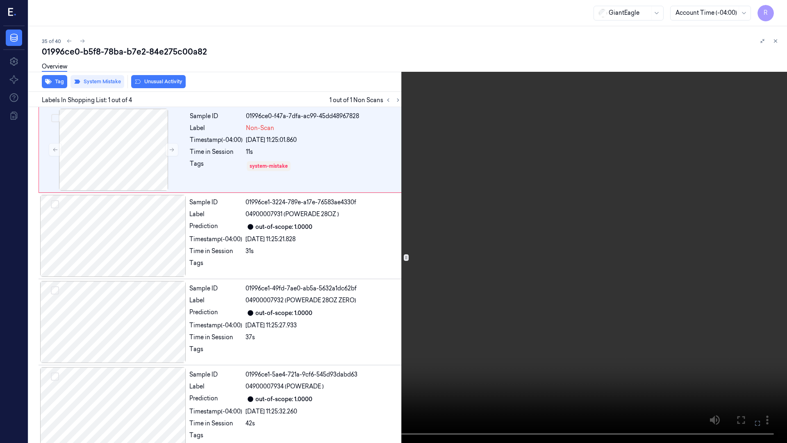
click at [742, 258] on video at bounding box center [393, 221] width 787 height 443
click at [735, 249] on video at bounding box center [393, 221] width 787 height 443
